Goal: Navigation & Orientation: Understand site structure

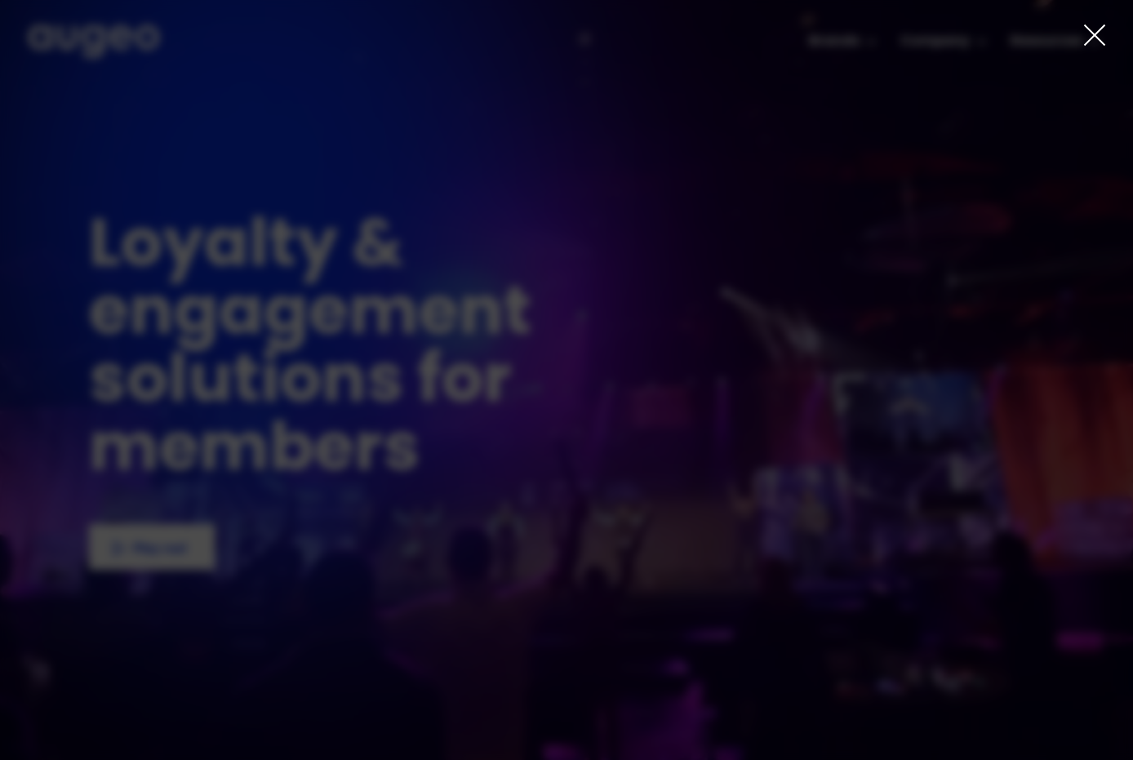
click at [1093, 37] on icon at bounding box center [1095, 35] width 20 height 20
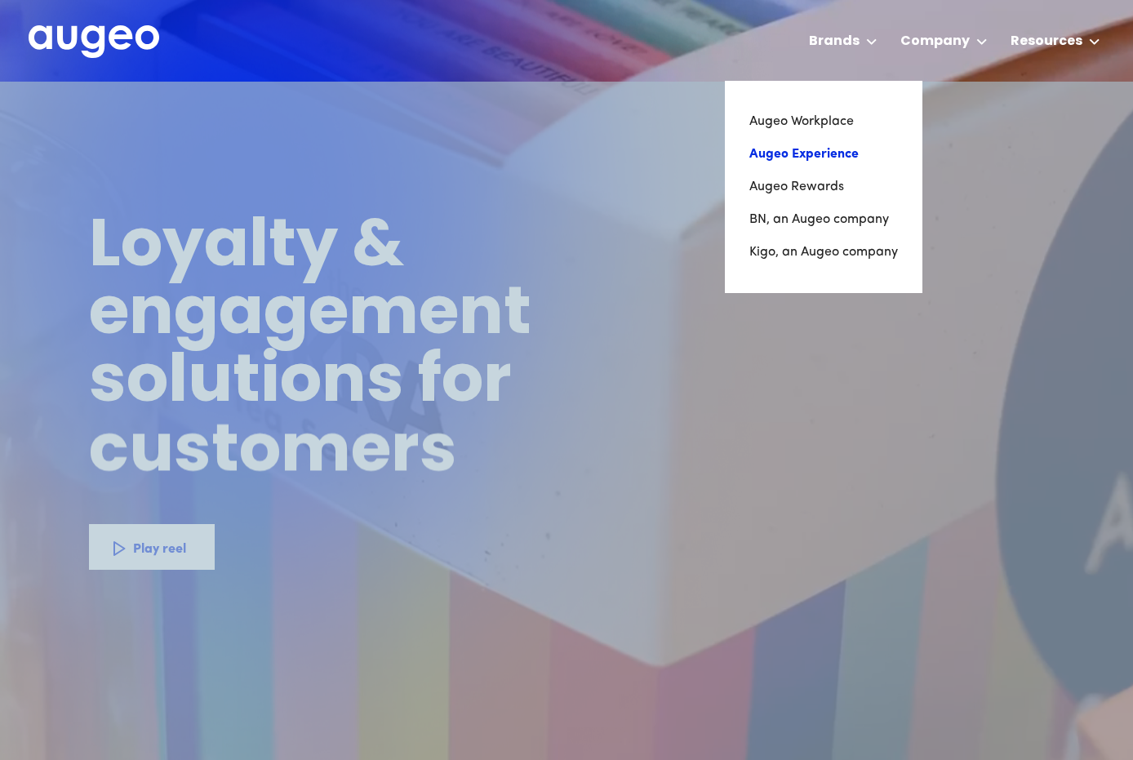
click at [804, 150] on link "Augeo Experience" at bounding box center [824, 154] width 149 height 33
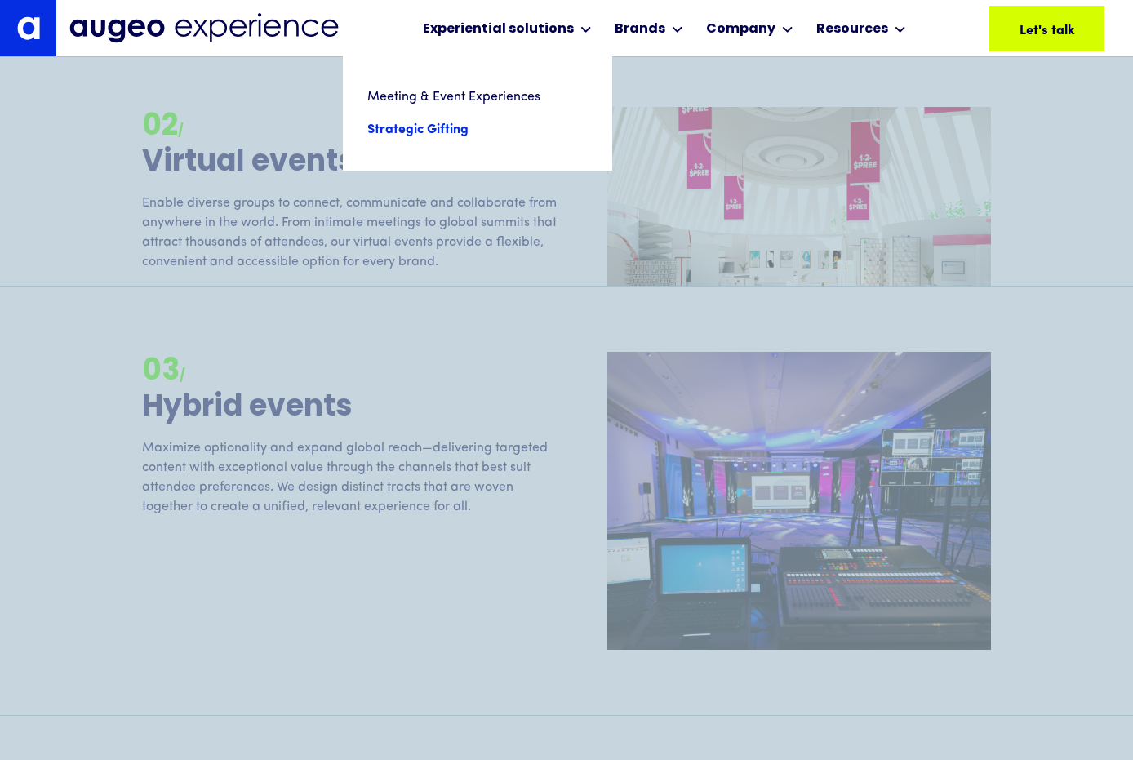
scroll to position [2522, 0]
click at [434, 120] on link "Strategic Gifting" at bounding box center [477, 130] width 220 height 33
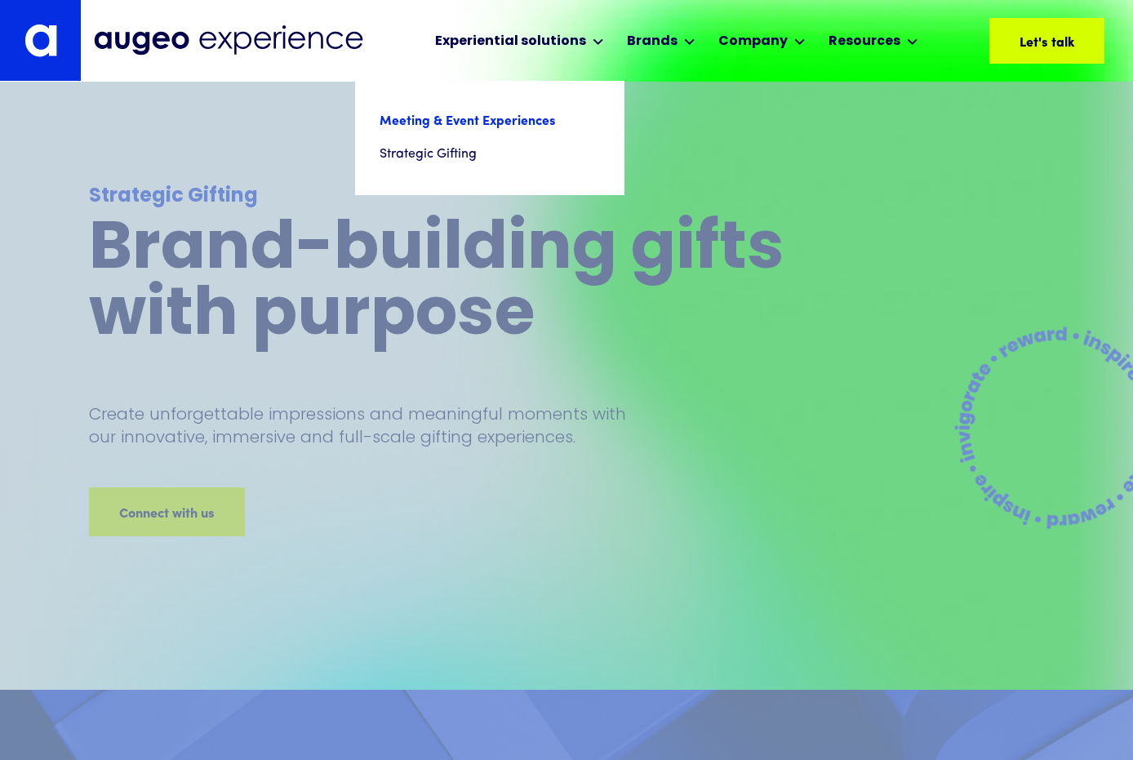
click at [489, 119] on link "Meeting & Event Experiences" at bounding box center [490, 121] width 220 height 33
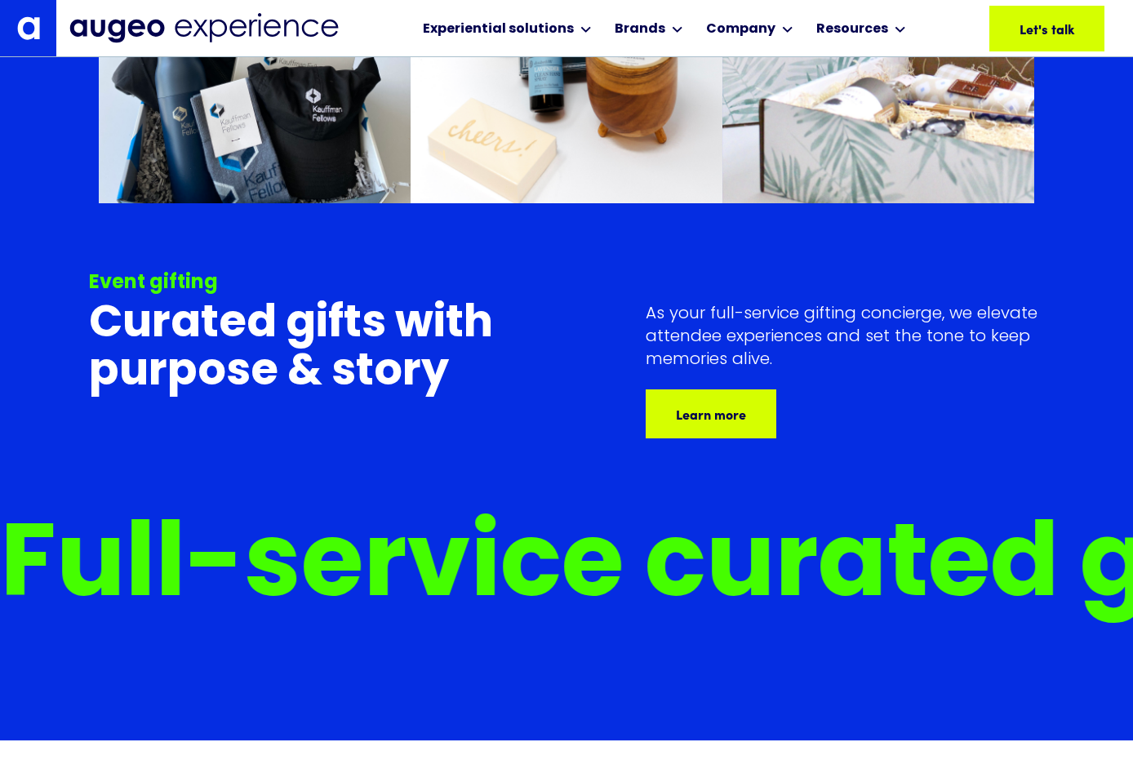
scroll to position [8228, 0]
